Goal: Task Accomplishment & Management: Complete application form

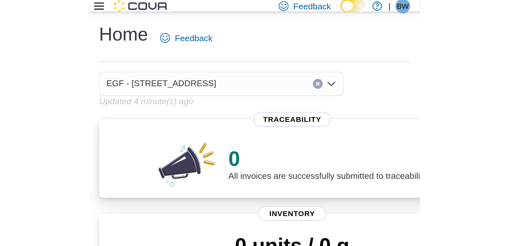
scroll to position [322, 0]
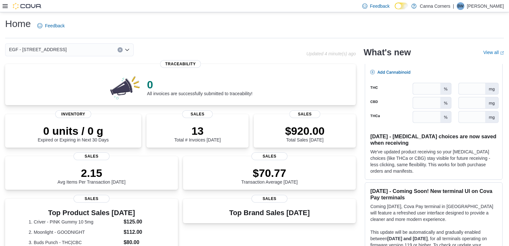
click at [6, 9] on div at bounding box center [22, 6] width 39 height 6
click at [4, 4] on icon at bounding box center [5, 6] width 5 height 4
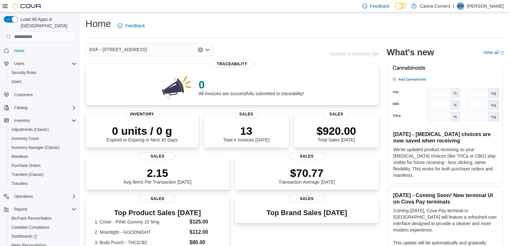
scroll to position [352, 0]
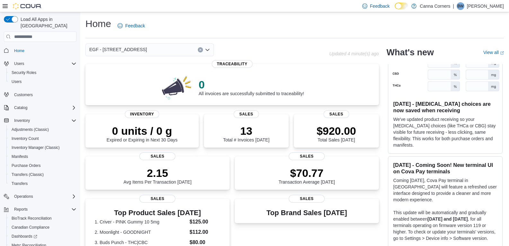
click at [173, 49] on icon "Open list of options" at bounding box center [207, 49] width 5 height 5
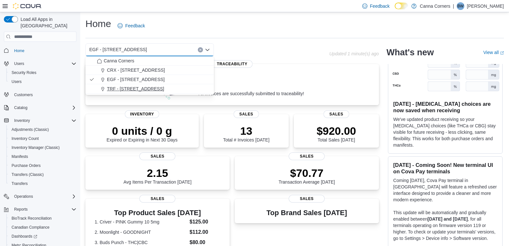
click at [166, 89] on div "TRF - [STREET_ADDRESS]" at bounding box center [153, 88] width 113 height 6
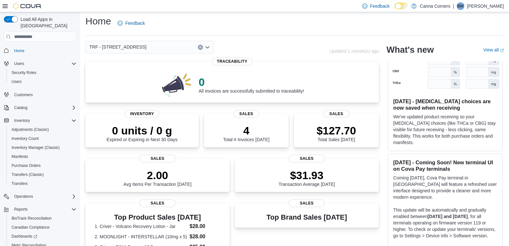
scroll to position [0, 0]
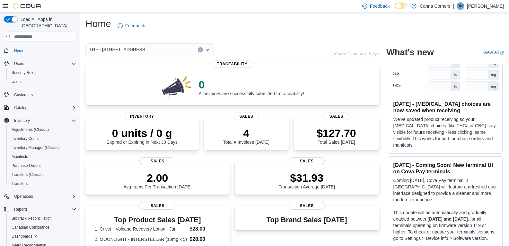
click at [173, 52] on div "TRF - 321 N Main Ave Combo box. Selected. TRF - 321 N Main Ave. Press Backspace…" at bounding box center [149, 49] width 128 height 13
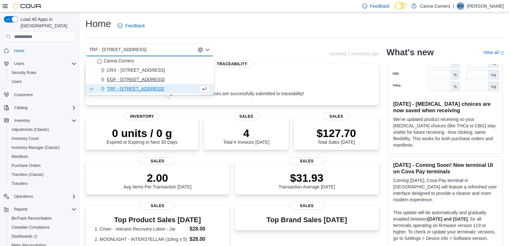
click at [173, 83] on button "EGF - [STREET_ADDRESS]" at bounding box center [149, 79] width 128 height 9
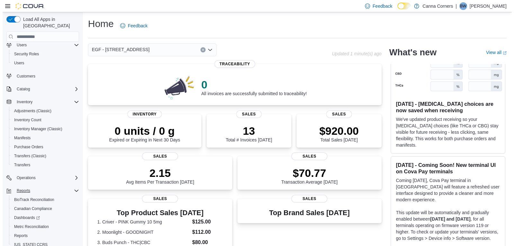
scroll to position [36, 0]
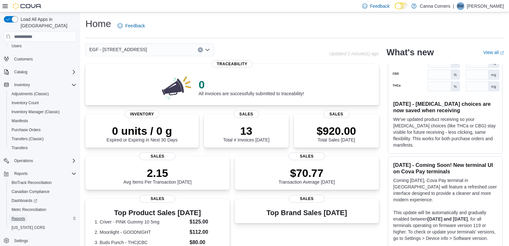
click at [24, 129] on span "Reports" at bounding box center [18, 218] width 13 height 5
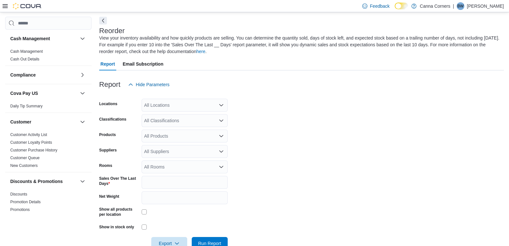
scroll to position [28, 0]
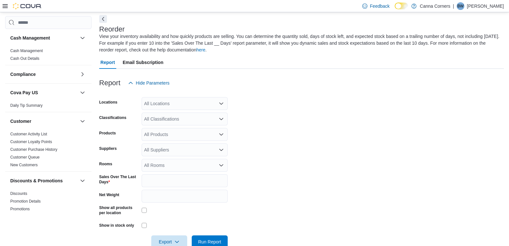
click at [173, 104] on div "All Locations" at bounding box center [185, 103] width 86 height 13
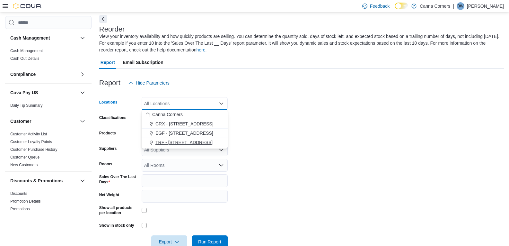
click at [173, 129] on span "TRF - [STREET_ADDRESS]" at bounding box center [183, 142] width 57 height 6
click at [173, 121] on form "Locations TRF - 321 N Main Ave Combo box. Selected. TRF - 321 N Main Ave. Press…" at bounding box center [301, 168] width 404 height 159
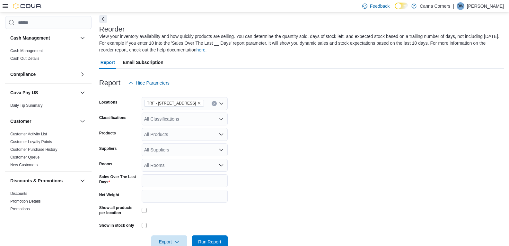
click at [173, 129] on icon "Open list of options" at bounding box center [221, 149] width 5 height 5
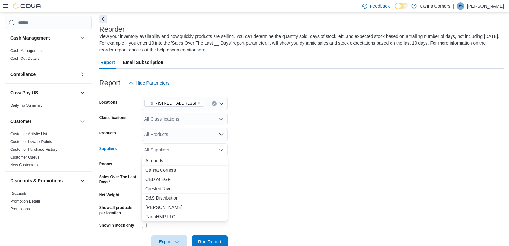
click at [173, 129] on span "Crested River" at bounding box center [184, 188] width 78 height 6
click at [173, 129] on form "Locations TRF - 321 N Main Ave Classifications All Classifications Products All…" at bounding box center [301, 168] width 404 height 159
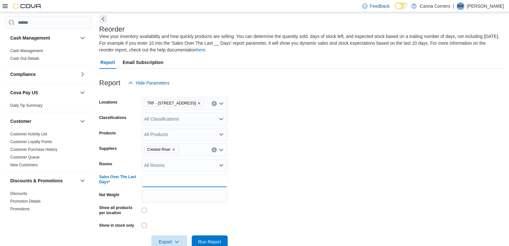
click at [173, 129] on input "*" at bounding box center [185, 180] width 86 height 13
type input "**"
click at [173, 129] on span "Run Report" at bounding box center [209, 241] width 23 height 6
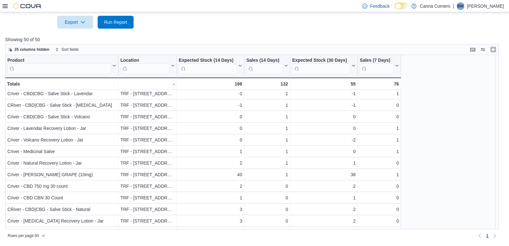
scroll to position [118, 0]
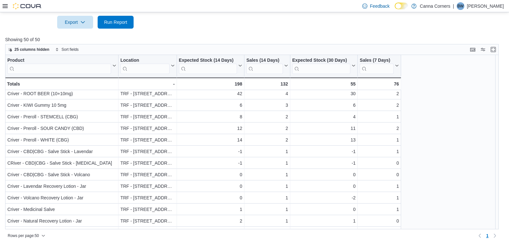
scroll to position [28, 0]
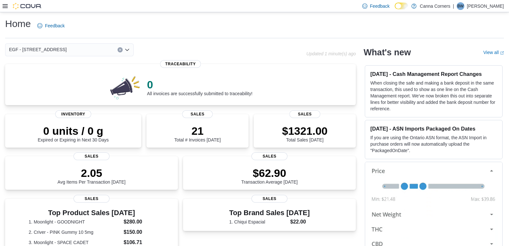
click at [129, 51] on icon "Open list of options" at bounding box center [127, 49] width 5 height 5
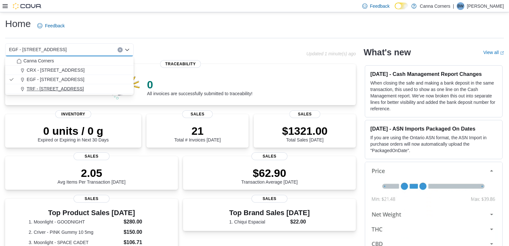
click at [102, 88] on div "TRF - [STREET_ADDRESS]" at bounding box center [73, 88] width 113 height 6
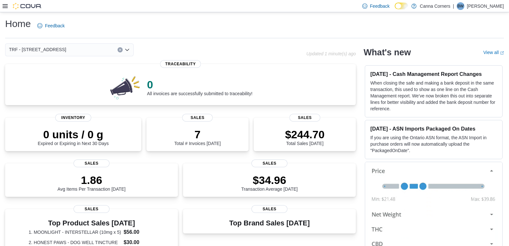
click at [130, 54] on div "TRF - [STREET_ADDRESS]" at bounding box center [69, 49] width 128 height 13
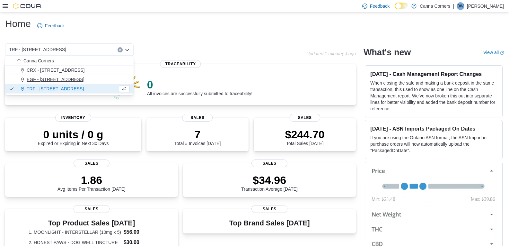
click at [113, 78] on div "EGF - [STREET_ADDRESS]" at bounding box center [73, 79] width 113 height 6
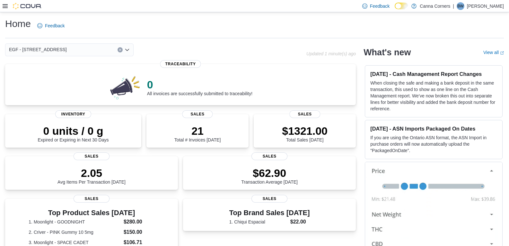
click at [128, 51] on icon "Open list of options" at bounding box center [127, 49] width 5 height 5
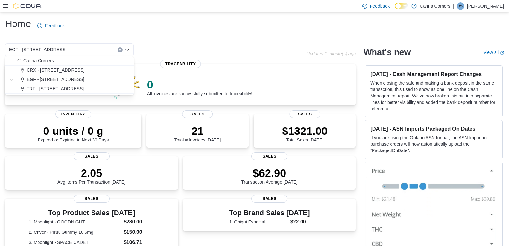
click at [116, 63] on div "Canna Corners" at bounding box center [73, 60] width 113 height 6
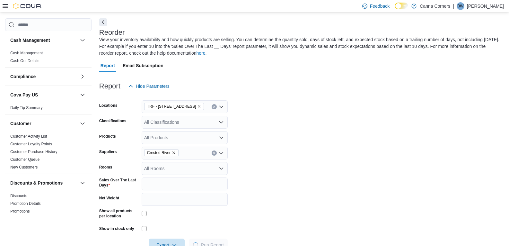
scroll to position [28, 0]
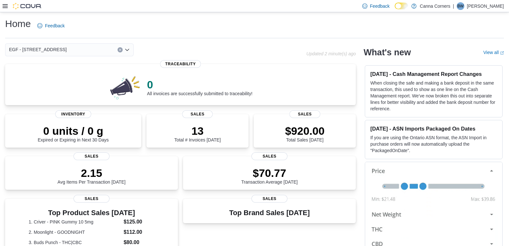
click at [5, 8] on icon at bounding box center [5, 6] width 5 height 4
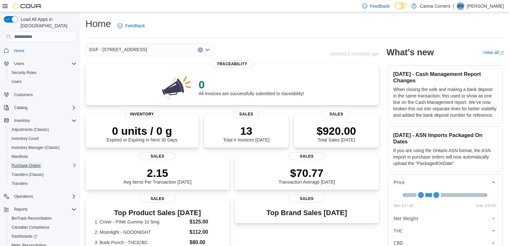
click at [39, 162] on span "Purchase Orders" at bounding box center [26, 165] width 29 height 8
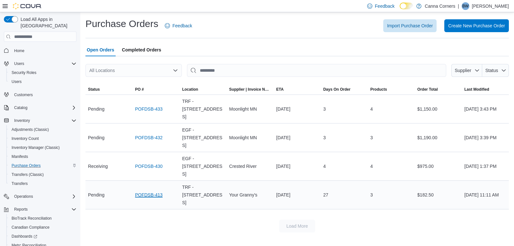
click at [151, 191] on link "POFDSB-413" at bounding box center [149, 195] width 28 height 8
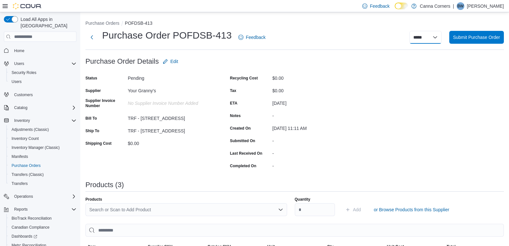
click at [437, 35] on select "***** ***** ******" at bounding box center [425, 37] width 32 height 13
select select "**********"
click at [414, 31] on select "***** ***** ******" at bounding box center [425, 37] width 32 height 13
select select
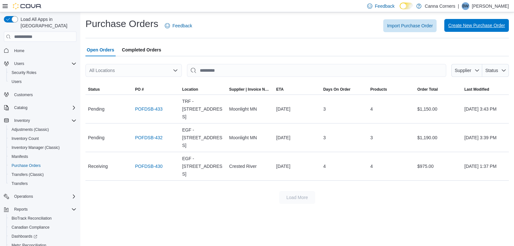
click at [472, 26] on span "Create New Purchase Order" at bounding box center [476, 25] width 57 height 6
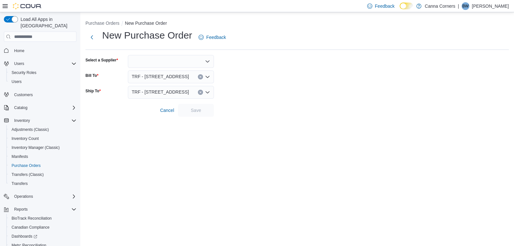
click at [208, 60] on icon "Open list of options" at bounding box center [207, 61] width 5 height 5
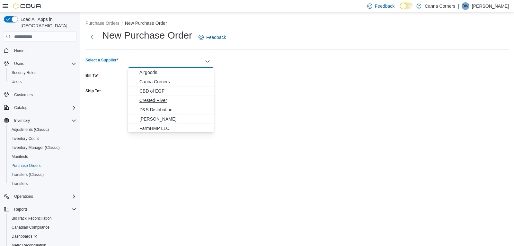
click at [184, 100] on span "Crested River" at bounding box center [174, 100] width 71 height 6
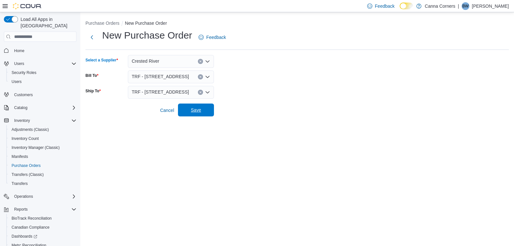
click at [197, 111] on span "Save" at bounding box center [196, 110] width 10 height 6
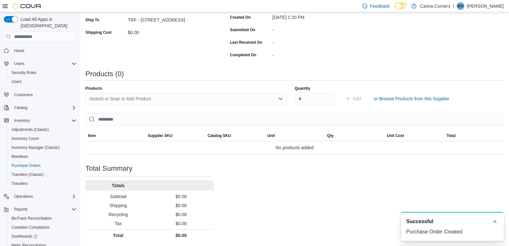
scroll to position [111, 0]
click at [282, 96] on icon "Open list of options" at bounding box center [280, 98] width 5 height 5
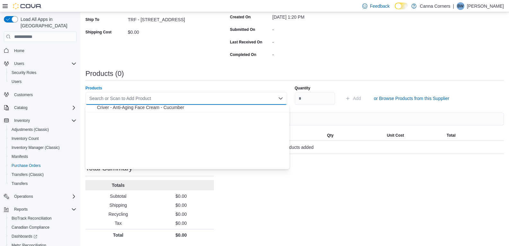
scroll to position [0, 0]
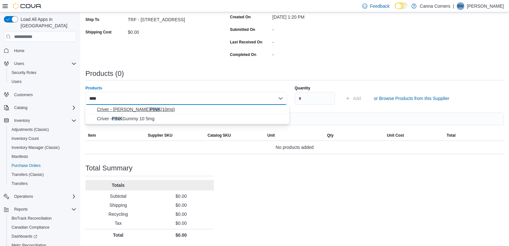
type input "****"
click at [145, 110] on span "Criver - SELTZER PINK (10mg)" at bounding box center [191, 109] width 188 height 6
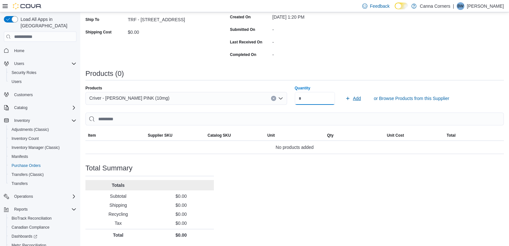
type input "**"
click at [358, 99] on span "Add" at bounding box center [357, 98] width 8 height 6
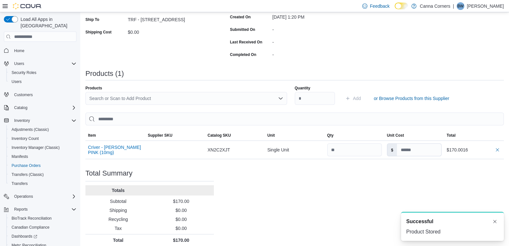
click at [282, 93] on div "Search or Scan to Add Product" at bounding box center [186, 98] width 202 height 13
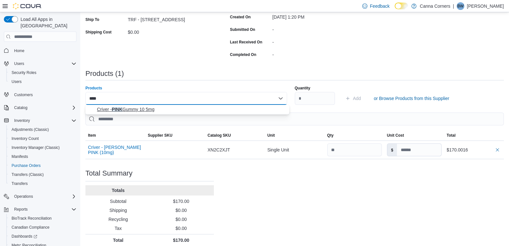
type input "****"
click at [153, 110] on span "Criver - PINK Gummy 10 5mg" at bounding box center [191, 109] width 188 height 6
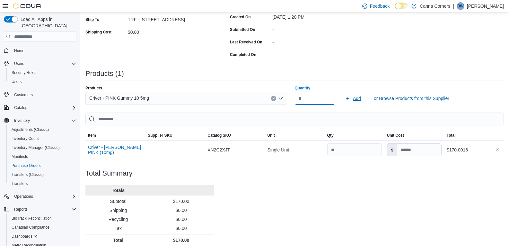
type input "**"
click at [361, 98] on span "Add" at bounding box center [357, 98] width 8 height 6
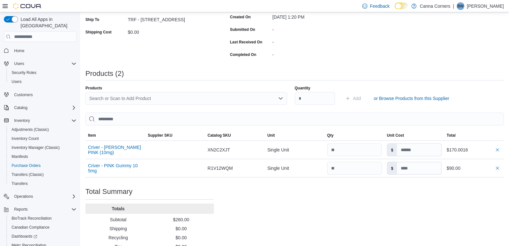
click at [184, 98] on div "Search or Scan to Add Product" at bounding box center [186, 98] width 202 height 13
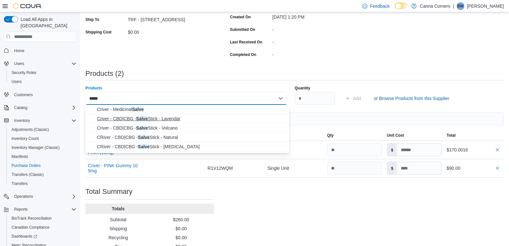
type input "*****"
click at [178, 120] on span "Criver - CBD|CBG - Salve Stick - Lavendar" at bounding box center [191, 118] width 188 height 6
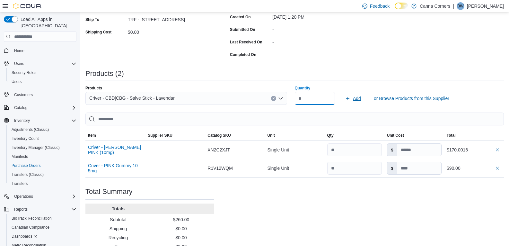
type input "*"
click at [361, 100] on span "Add" at bounding box center [357, 98] width 8 height 6
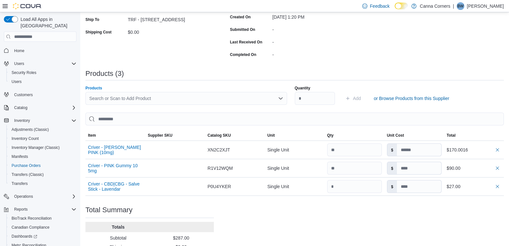
click at [170, 99] on div "Search or Scan to Add Product" at bounding box center [186, 98] width 202 height 13
type input "*****"
type input "*"
click at [361, 101] on span "Add" at bounding box center [357, 98] width 8 height 6
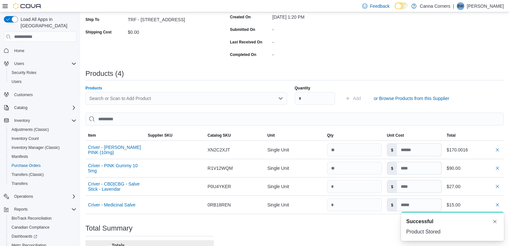
click at [216, 97] on div "Search or Scan to Add Product" at bounding box center [186, 98] width 202 height 13
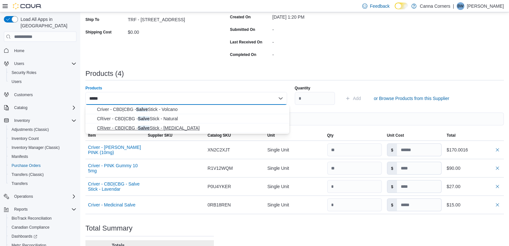
type input "*****"
click at [189, 126] on span "CRiver - CBD|CBG - Salve Stick - Menthol" at bounding box center [191, 128] width 188 height 6
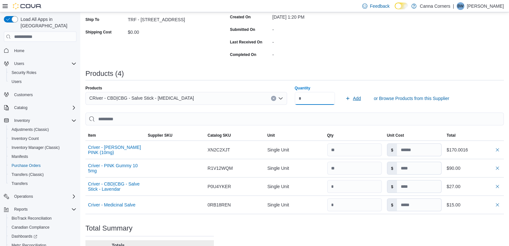
type input "*"
click at [357, 98] on span "Add" at bounding box center [357, 98] width 8 height 6
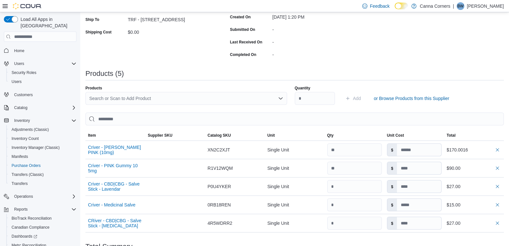
click at [170, 96] on div "Search or Scan to Add Product" at bounding box center [186, 98] width 202 height 13
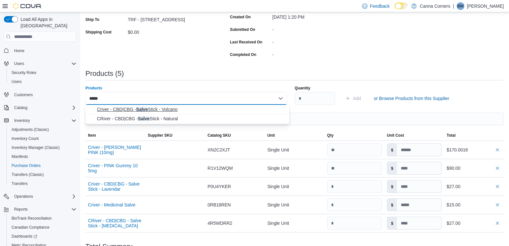
type input "*****"
click at [186, 112] on span "Criver - CBD|CBG - Salve Stick - Volcano" at bounding box center [191, 109] width 188 height 6
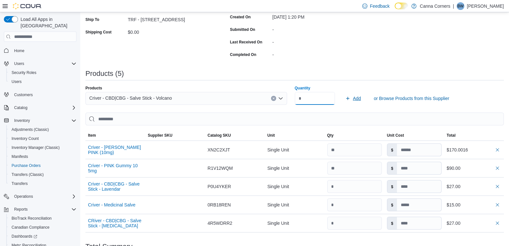
type input "*"
click at [360, 102] on span "Add" at bounding box center [353, 98] width 16 height 13
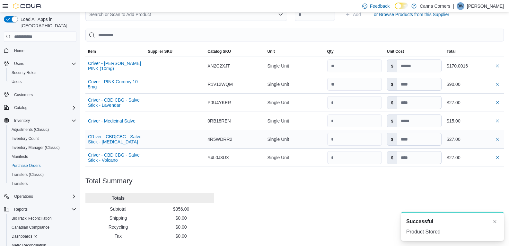
scroll to position [208, 0]
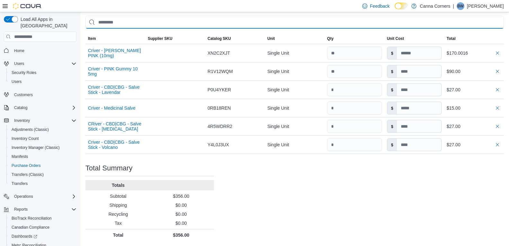
click at [198, 23] on input "search" at bounding box center [294, 22] width 418 height 13
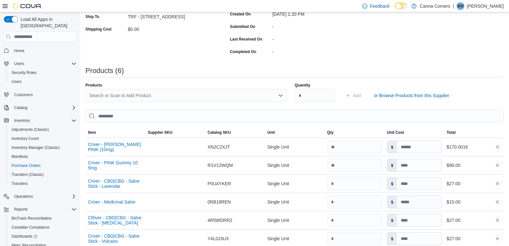
scroll to position [79, 0]
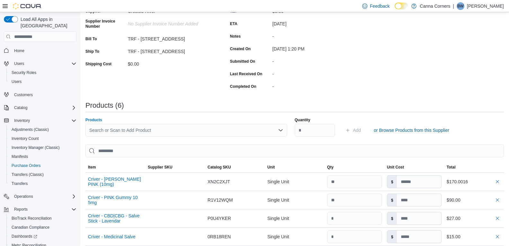
click at [149, 132] on div "Search or Scan to Add Product" at bounding box center [186, 130] width 202 height 13
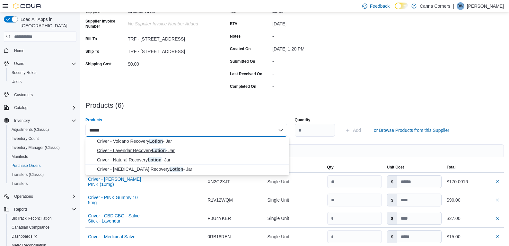
type input "******"
click at [160, 154] on button "Criver - Lavendar Recovery Lotion - Jar" at bounding box center [187, 150] width 204 height 9
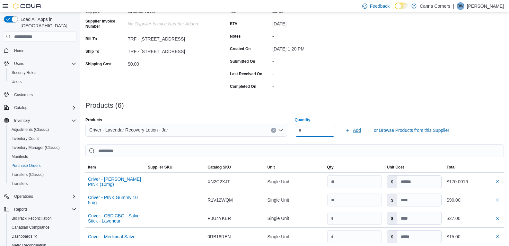
type input "*"
click at [360, 129] on span "Add" at bounding box center [357, 130] width 8 height 6
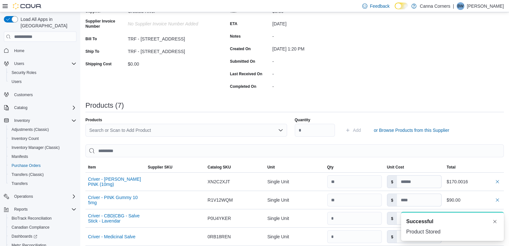
scroll to position [0, 0]
click at [205, 126] on div "Search or Scan to Add Product" at bounding box center [186, 130] width 202 height 13
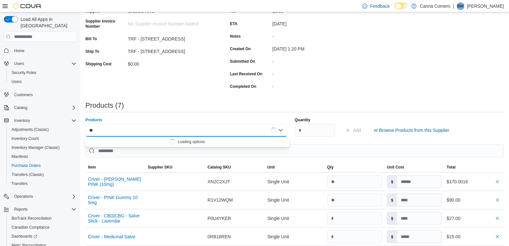
type input "*"
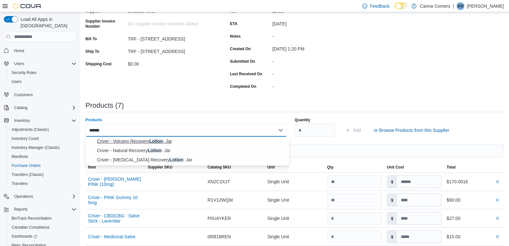
type input "******"
click at [173, 141] on span "Criver - Volcano Recovery Lotion - Jar" at bounding box center [191, 141] width 188 height 6
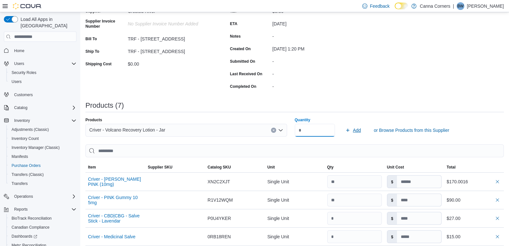
type input "*"
click at [361, 130] on span "Add" at bounding box center [357, 130] width 8 height 6
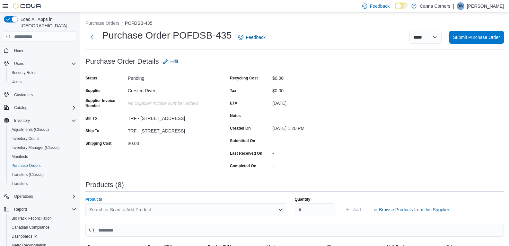
click at [116, 208] on div "Search or Scan to Add Product" at bounding box center [186, 209] width 202 height 13
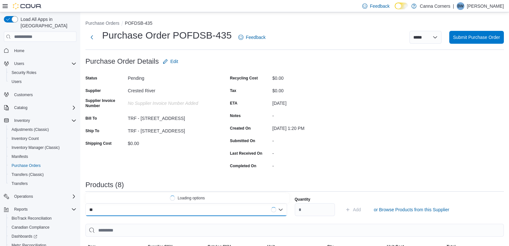
type input "*"
type input "********"
click at [135, 198] on span "Criver - MAJESTIC MINTZ 20 x 2.5mg" at bounding box center [191, 198] width 188 height 6
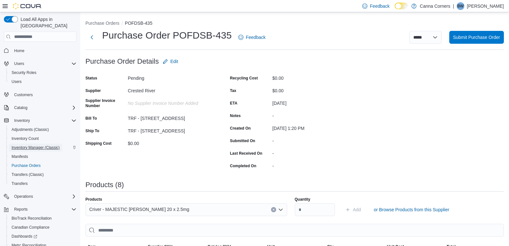
click at [26, 145] on span "Inventory Manager (Classic)" at bounding box center [36, 147] width 48 height 5
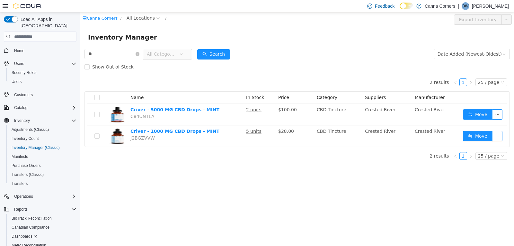
type input "*"
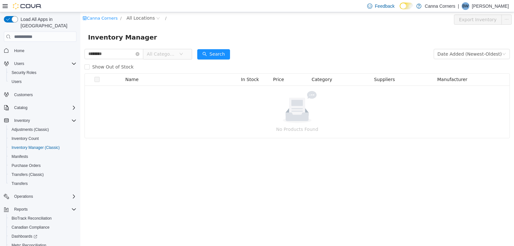
type input "********"
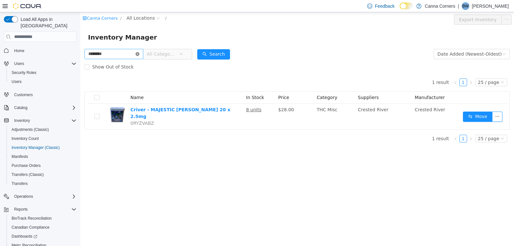
click at [139, 55] on icon "icon: close-circle" at bounding box center [137, 54] width 4 height 4
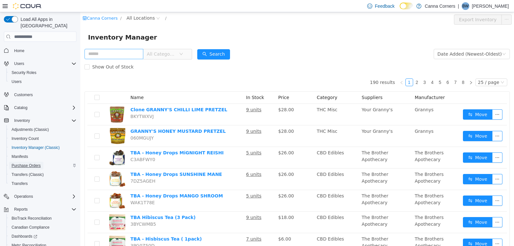
click at [30, 163] on span "Purchase Orders" at bounding box center [26, 165] width 29 height 5
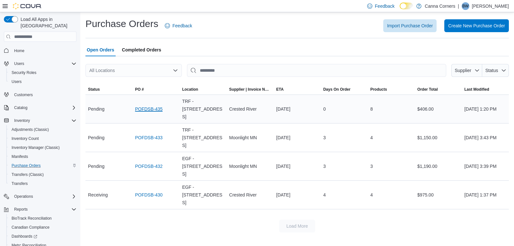
click at [148, 107] on link "POFDSB-435" at bounding box center [149, 109] width 28 height 8
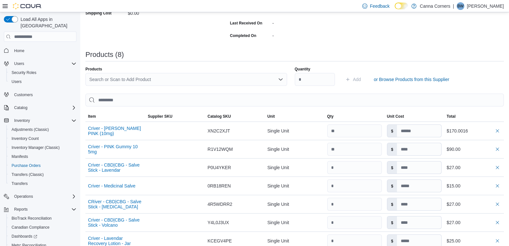
scroll to position [128, 0]
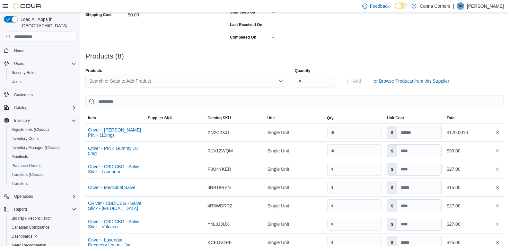
click at [178, 83] on div "Search or Scan to Add Product" at bounding box center [186, 80] width 202 height 13
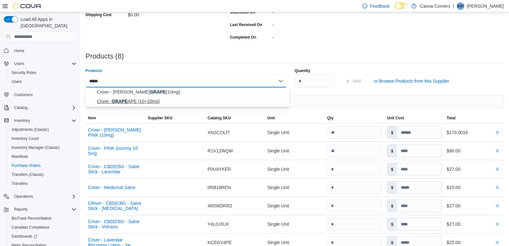
type input "*****"
click at [160, 103] on span "Criver - GRAPE APE (10+10mg)" at bounding box center [191, 101] width 188 height 6
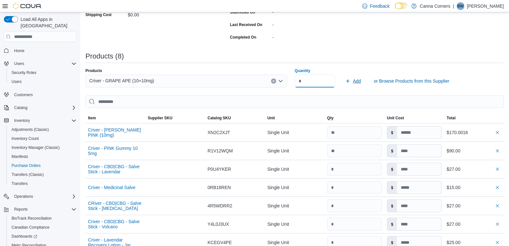
type input "**"
click at [363, 78] on button "Add" at bounding box center [353, 80] width 21 height 13
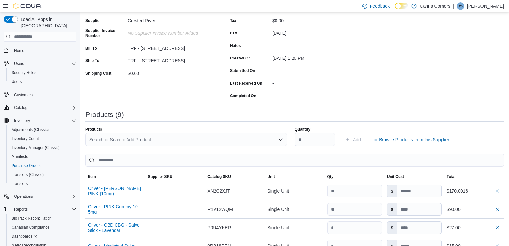
scroll to position [0, 0]
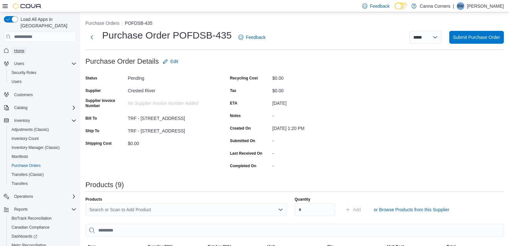
click at [19, 48] on span "Home" at bounding box center [19, 50] width 10 height 5
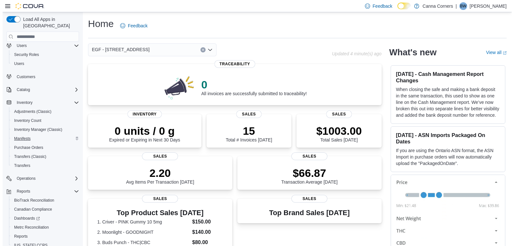
scroll to position [36, 0]
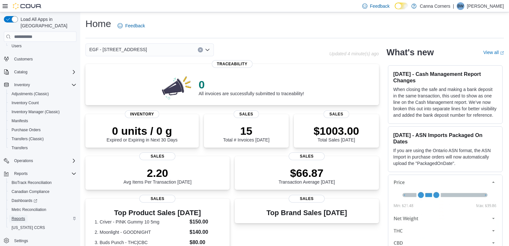
click at [18, 216] on span "Reports" at bounding box center [18, 218] width 13 height 5
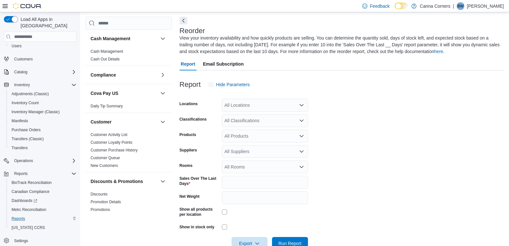
scroll to position [28, 0]
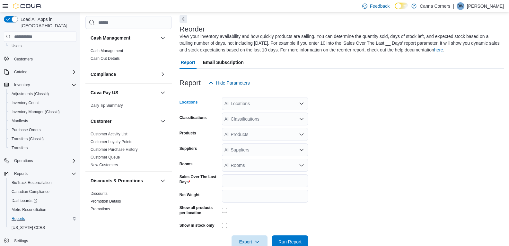
click at [304, 105] on icon "Open list of options" at bounding box center [301, 103] width 5 height 5
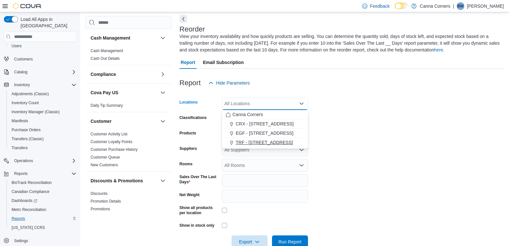
click at [288, 142] on div "TRF - [STREET_ADDRESS]" at bounding box center [265, 142] width 78 height 6
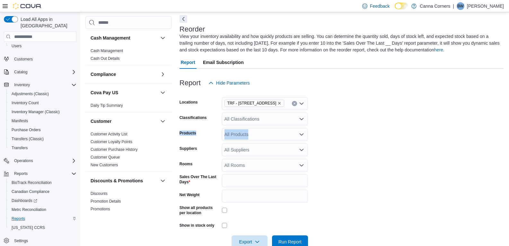
click at [354, 125] on form "Locations TRF - 321 N Main Ave Classifications All Classifications Products All…" at bounding box center [341, 168] width 324 height 159
click at [304, 151] on icon "Open list of options" at bounding box center [301, 149] width 5 height 5
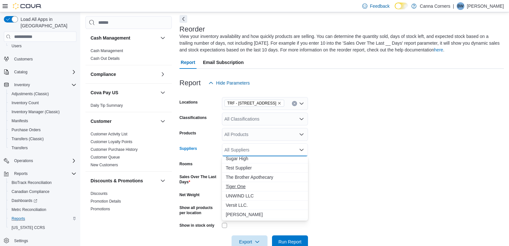
scroll to position [169, 0]
click at [271, 184] on span "UNWIND LLC" at bounding box center [265, 187] width 78 height 6
click at [359, 162] on form "Locations TRF - 321 N Main Ave Classifications All Classifications Products All…" at bounding box center [341, 168] width 324 height 159
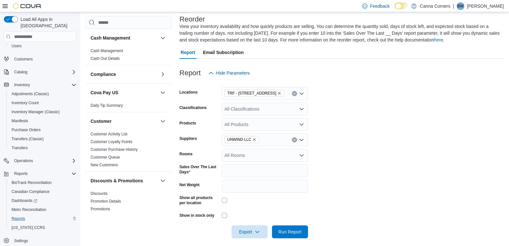
scroll to position [43, 0]
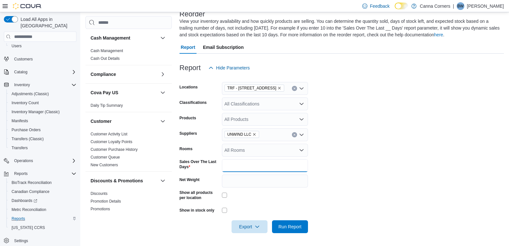
click at [276, 164] on input "*" at bounding box center [265, 165] width 86 height 13
type input "**"
click at [291, 222] on span "Run Report" at bounding box center [290, 226] width 28 height 13
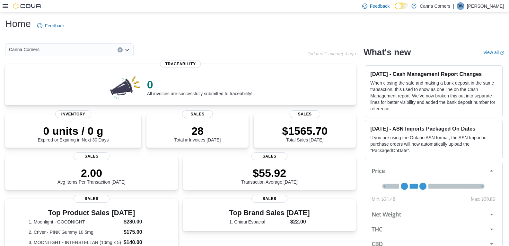
click at [0, 5] on div "Feedback Dark Mode Canna Corners | BW [PERSON_NAME]" at bounding box center [254, 6] width 509 height 12
click at [4, 8] on icon at bounding box center [5, 6] width 5 height 4
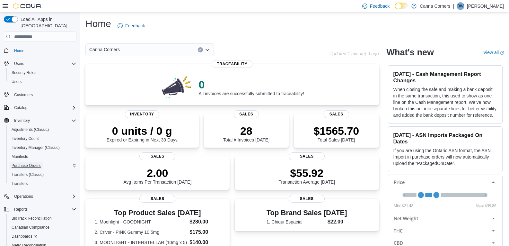
click at [26, 163] on span "Purchase Orders" at bounding box center [26, 165] width 29 height 5
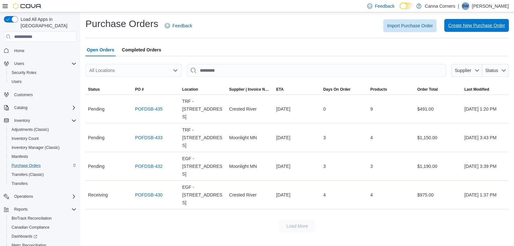
click at [468, 27] on span "Create New Purchase Order" at bounding box center [476, 25] width 57 height 6
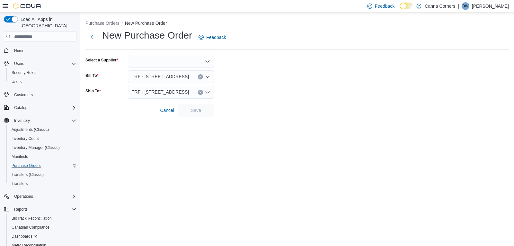
click at [209, 59] on icon "Open list of options" at bounding box center [207, 61] width 5 height 5
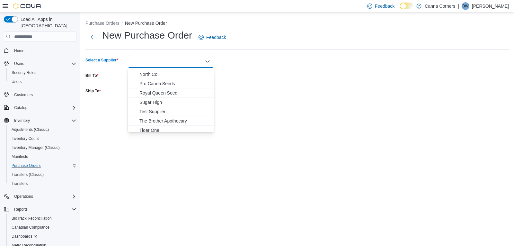
scroll to position [169, 0]
click at [185, 98] on span "UNWIND LLC" at bounding box center [174, 99] width 71 height 6
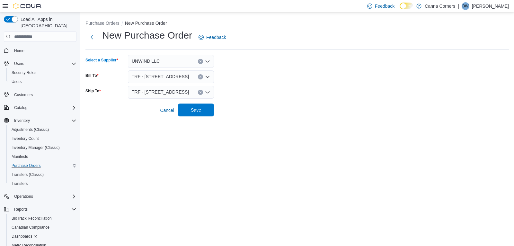
click at [202, 112] on span "Save" at bounding box center [196, 109] width 28 height 13
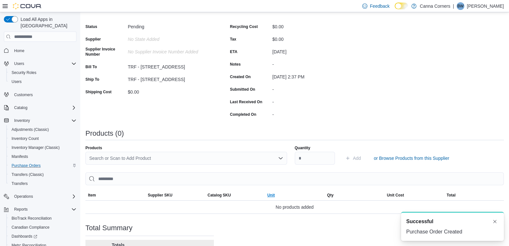
scroll to position [111, 0]
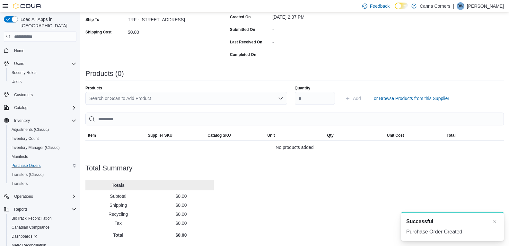
click at [263, 100] on div "Search or Scan to Add Product" at bounding box center [186, 98] width 202 height 13
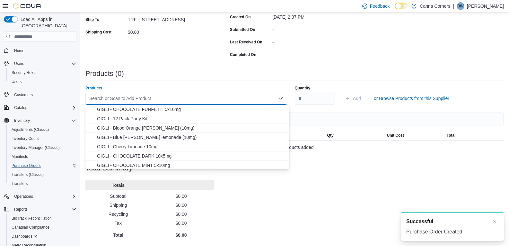
click at [229, 130] on span "GIGLI - Blood Orange [PERSON_NAME] (10mg)" at bounding box center [191, 128] width 188 height 6
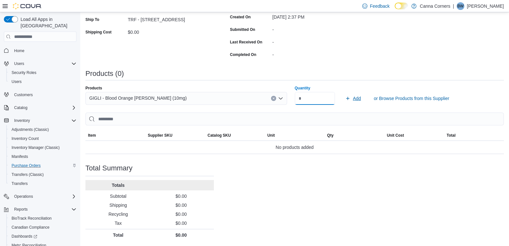
type input "*"
click at [361, 100] on span "Add" at bounding box center [357, 98] width 8 height 6
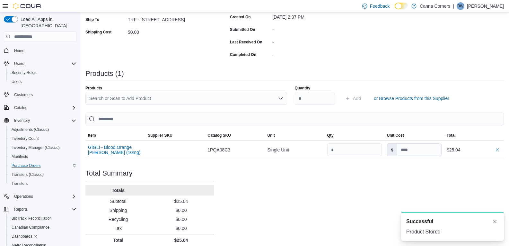
scroll to position [0, 0]
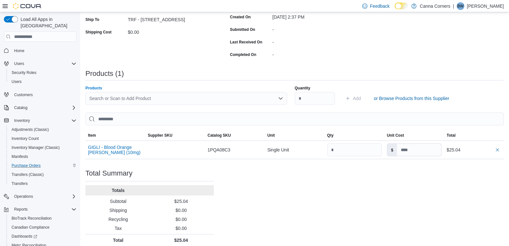
click at [278, 99] on div "Search or Scan to Add Product" at bounding box center [186, 98] width 202 height 13
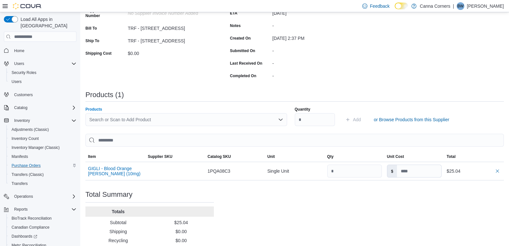
scroll to position [79, 0]
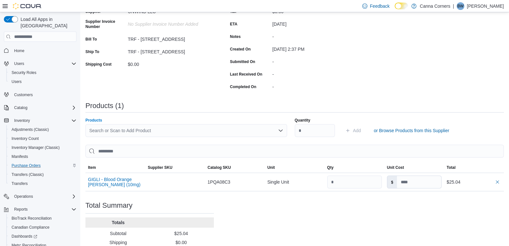
click at [280, 126] on div "Search or Scan to Add Product" at bounding box center [186, 130] width 202 height 13
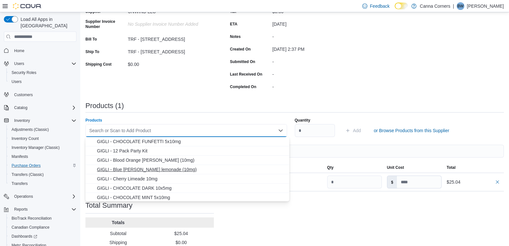
click at [204, 169] on span "GIGLI - Blue [PERSON_NAME] lemonade (10mg)" at bounding box center [191, 169] width 188 height 6
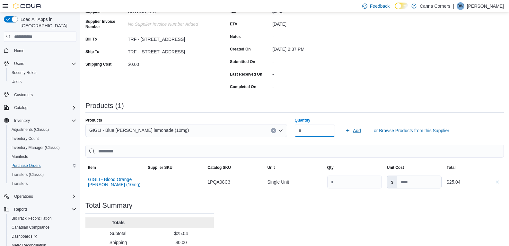
type input "*"
click at [360, 131] on span "Add" at bounding box center [357, 130] width 8 height 6
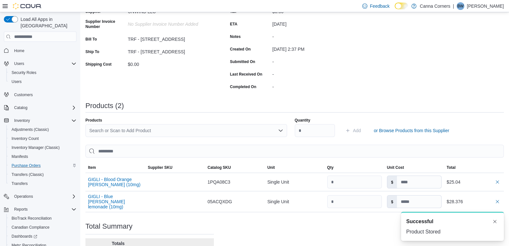
scroll to position [0, 0]
click at [164, 129] on div "Search or Scan to Add Product" at bounding box center [186, 130] width 202 height 13
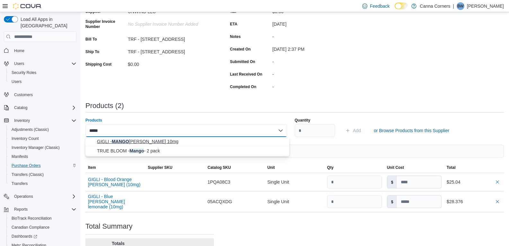
type input "*****"
click at [145, 141] on span "GIGLI - MANGO [PERSON_NAME] 10mg" at bounding box center [191, 141] width 188 height 6
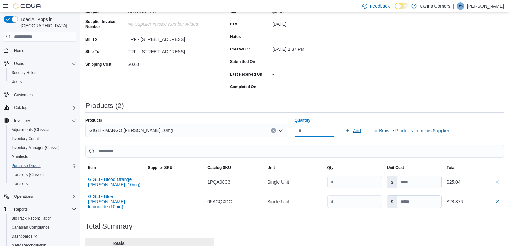
type input "*"
click at [361, 131] on span "Add" at bounding box center [357, 130] width 8 height 6
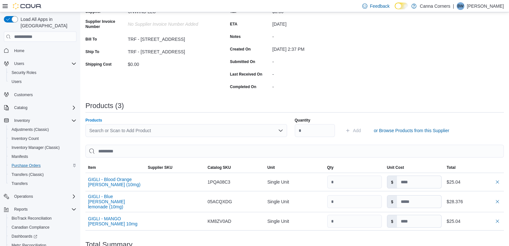
click at [169, 125] on div "Search or Scan to Add Product" at bounding box center [186, 130] width 202 height 13
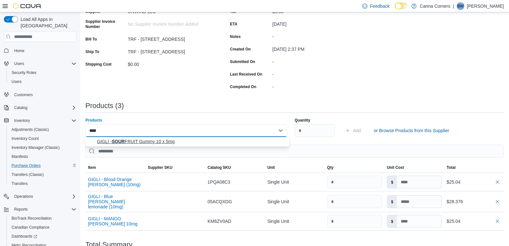
type input "****"
click at [197, 141] on span "GIGLI - SOUR FRUIT Gummy 10 x 5mg" at bounding box center [191, 141] width 188 height 6
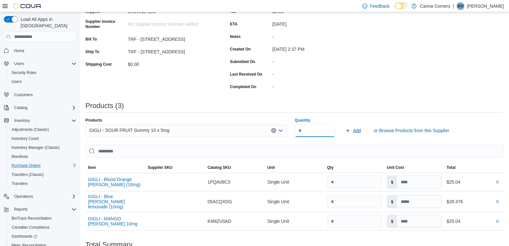
type input "*"
click at [356, 131] on span "Add" at bounding box center [357, 130] width 8 height 6
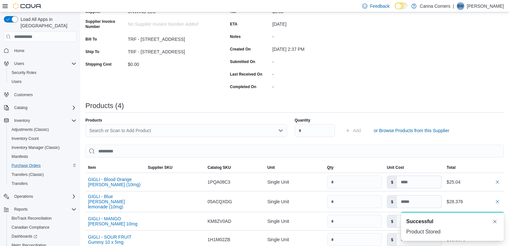
scroll to position [171, 0]
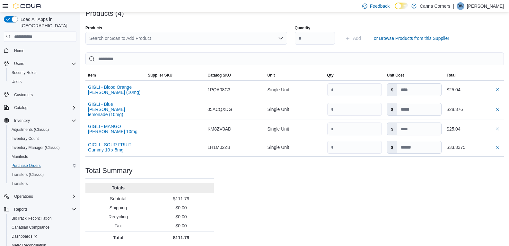
click at [137, 34] on div "Search or Scan to Add Product" at bounding box center [186, 38] width 202 height 13
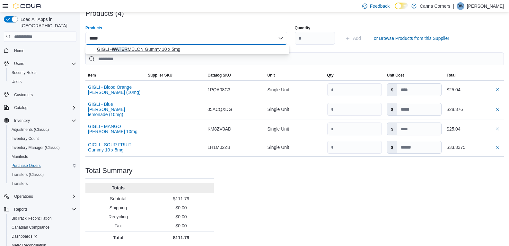
type input "*****"
click at [145, 50] on span "GIGLI - WATER MELON Gummy 10 x 5mg" at bounding box center [191, 49] width 188 height 6
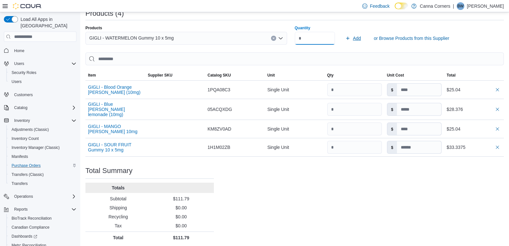
type input "*"
click at [361, 39] on span "Add" at bounding box center [357, 38] width 8 height 6
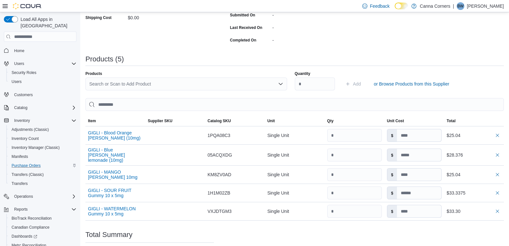
scroll to position [125, 0]
click at [164, 85] on div "Search or Scan to Add Product" at bounding box center [186, 84] width 202 height 13
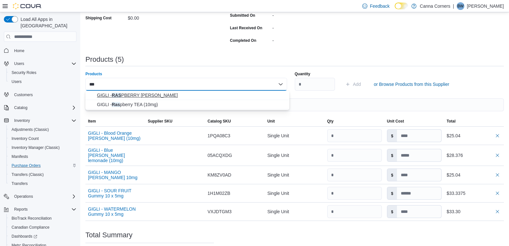
type input "***"
click at [163, 96] on span "GIGLI - RAS PBERRY GINGER MULE" at bounding box center [191, 95] width 188 height 6
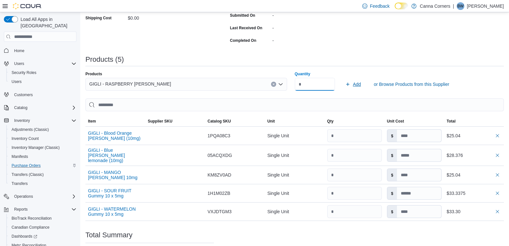
type input "*"
click at [360, 83] on span "Add" at bounding box center [357, 84] width 8 height 6
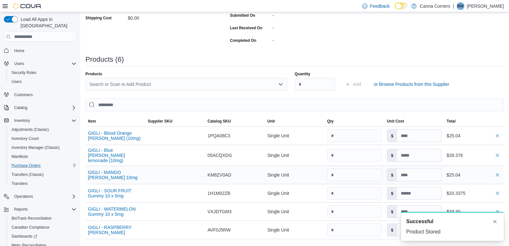
scroll to position [0, 0]
click at [501, 228] on button "button" at bounding box center [497, 229] width 8 height 8
click at [189, 83] on div "Search or Scan to Add Product" at bounding box center [186, 84] width 202 height 13
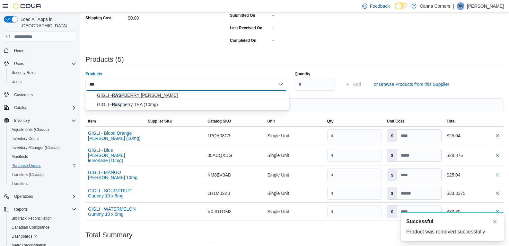
type input "***"
click at [182, 95] on span "GIGLI - RAS PBERRY GINGER MULE" at bounding box center [191, 95] width 188 height 6
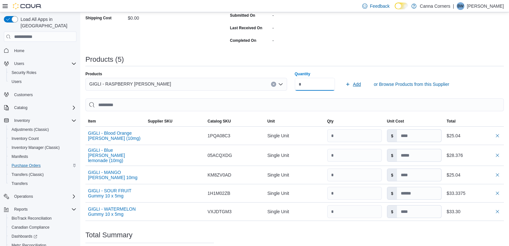
type input "*"
click at [358, 86] on span "Add" at bounding box center [357, 84] width 8 height 6
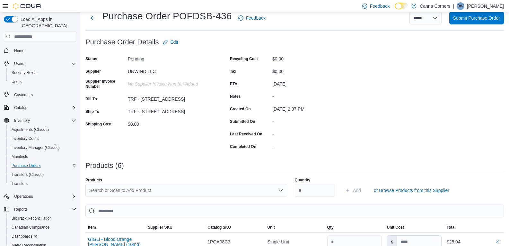
scroll to position [15, 0]
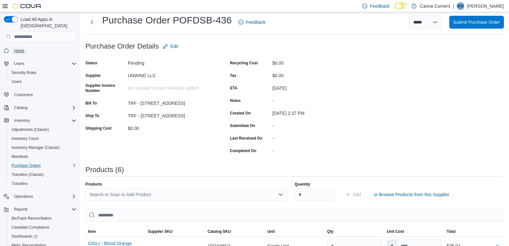
click at [19, 48] on span "Home" at bounding box center [19, 50] width 10 height 5
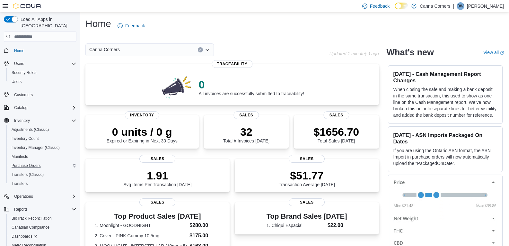
click at [210, 51] on div "Canna Corners" at bounding box center [149, 49] width 128 height 13
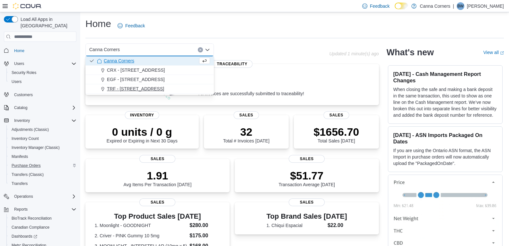
click at [178, 89] on div "TRF - [STREET_ADDRESS]" at bounding box center [153, 88] width 113 height 6
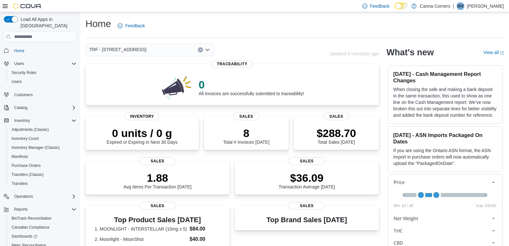
click at [211, 51] on div "TRF - [STREET_ADDRESS]" at bounding box center [149, 49] width 128 height 13
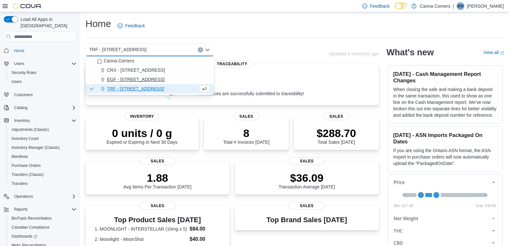
click at [171, 82] on div "EGF - 910 Central Ave NW" at bounding box center [153, 79] width 113 height 6
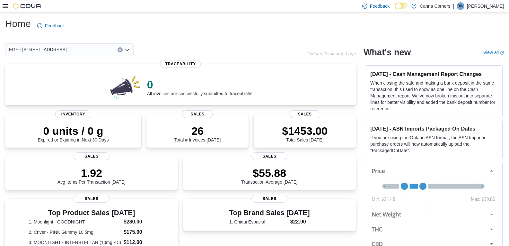
click at [6, 8] on icon at bounding box center [5, 6] width 5 height 4
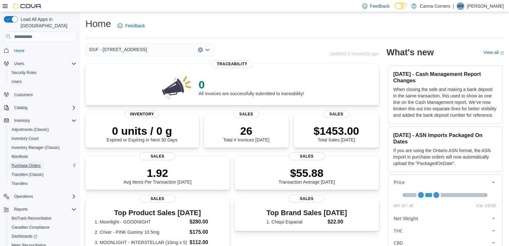
click at [37, 163] on span "Purchase Orders" at bounding box center [26, 165] width 29 height 5
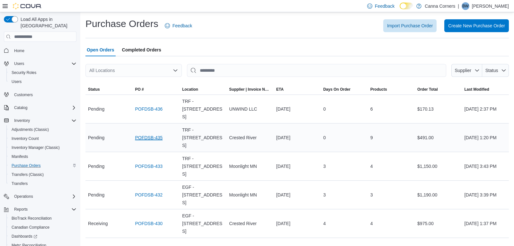
click at [155, 134] on link "POFDSB-435" at bounding box center [149, 138] width 28 height 8
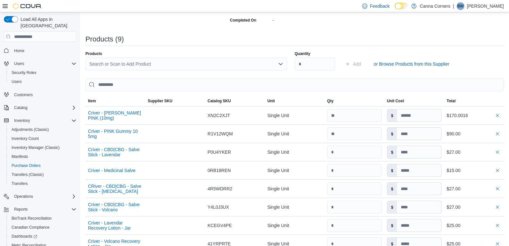
scroll to position [161, 0]
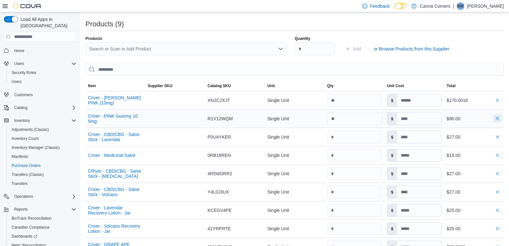
click at [501, 117] on button "button" at bounding box center [497, 118] width 8 height 8
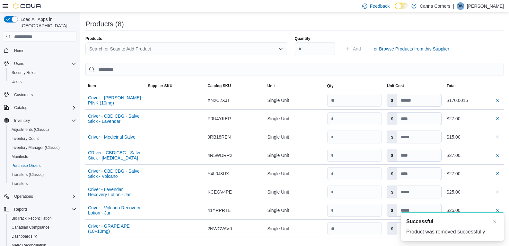
scroll to position [0, 0]
click at [191, 47] on div "Search or Scan to Add Product" at bounding box center [186, 48] width 202 height 13
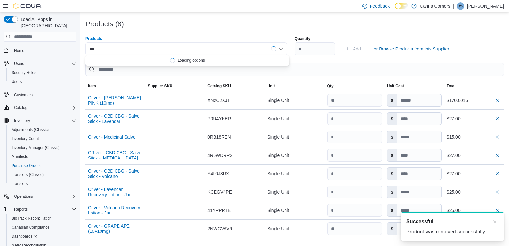
type input "****"
click at [213, 63] on button "Criver - PINK Gummy 10 5mg" at bounding box center [187, 59] width 204 height 9
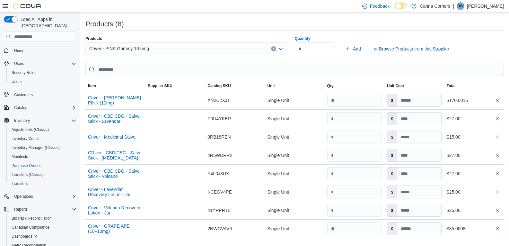
type input "**"
click at [361, 52] on span "Add" at bounding box center [357, 49] width 8 height 6
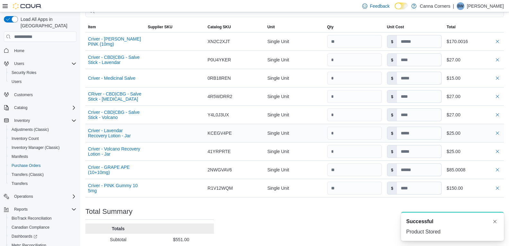
scroll to position [263, 0]
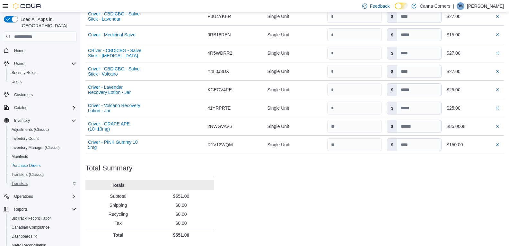
click at [14, 181] on span "Transfers" at bounding box center [20, 183] width 16 height 5
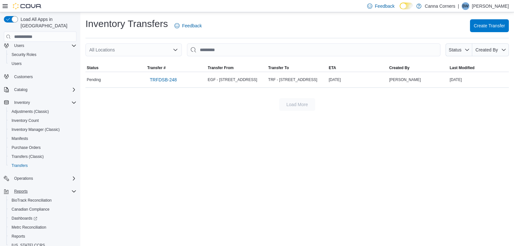
scroll to position [36, 0]
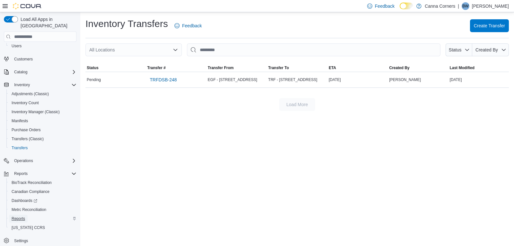
click at [21, 216] on span "Reports" at bounding box center [18, 218] width 13 height 5
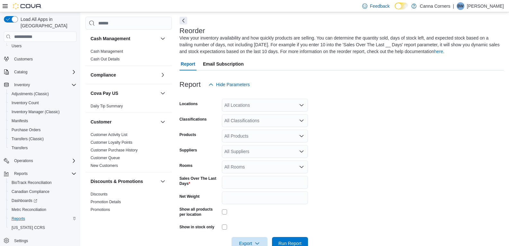
scroll to position [28, 0]
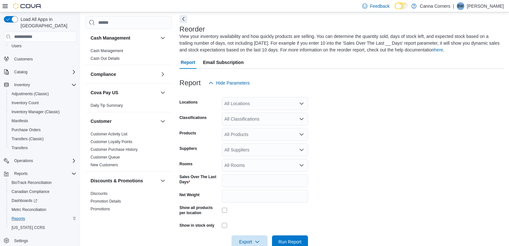
click at [303, 102] on icon "Open list of options" at bounding box center [301, 103] width 5 height 5
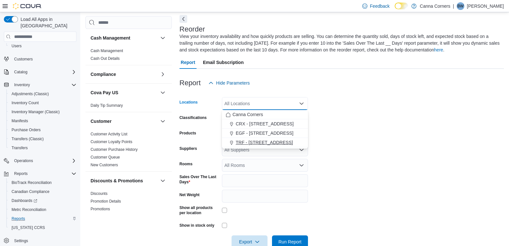
click at [276, 143] on span "TRF - [STREET_ADDRESS]" at bounding box center [264, 142] width 57 height 6
click at [397, 128] on form "Locations TRF - [STREET_ADDRESS] Combo box. Selected. TRF - [STREET_ADDRESS] Pr…" at bounding box center [341, 168] width 324 height 159
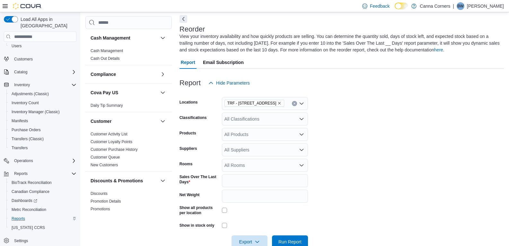
click at [299, 134] on icon "Open list of options" at bounding box center [301, 134] width 5 height 5
click at [335, 130] on form "Locations TRF - [STREET_ADDRESS] Classifications All Classifications Products A…" at bounding box center [341, 168] width 324 height 159
click at [299, 149] on icon "Open list of options" at bounding box center [301, 149] width 5 height 5
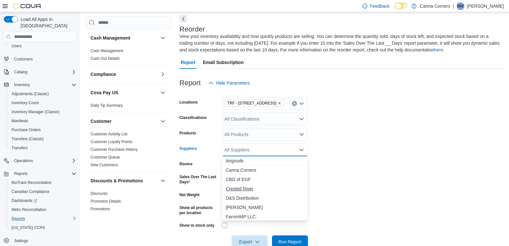
click at [261, 188] on span "Crested River" at bounding box center [265, 188] width 78 height 6
click at [347, 158] on form "Locations TRF - [STREET_ADDRESS] Classifications All Classifications Products A…" at bounding box center [341, 168] width 324 height 159
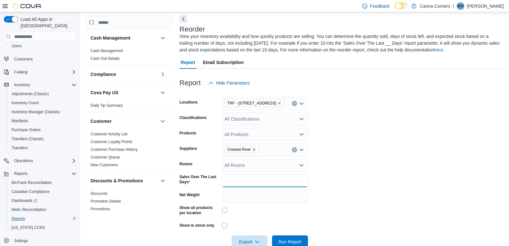
click at [256, 182] on input "*" at bounding box center [265, 180] width 86 height 13
type input "**"
click at [300, 239] on span "Run Report" at bounding box center [289, 241] width 23 height 6
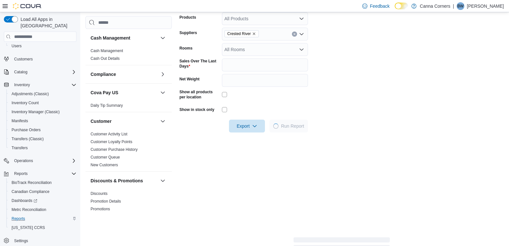
scroll to position [221, 0]
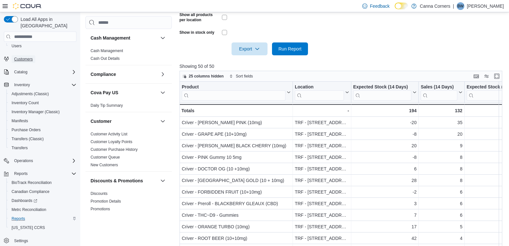
click at [19, 57] on span "Customers" at bounding box center [23, 59] width 19 height 5
